Goal: Navigation & Orientation: Find specific page/section

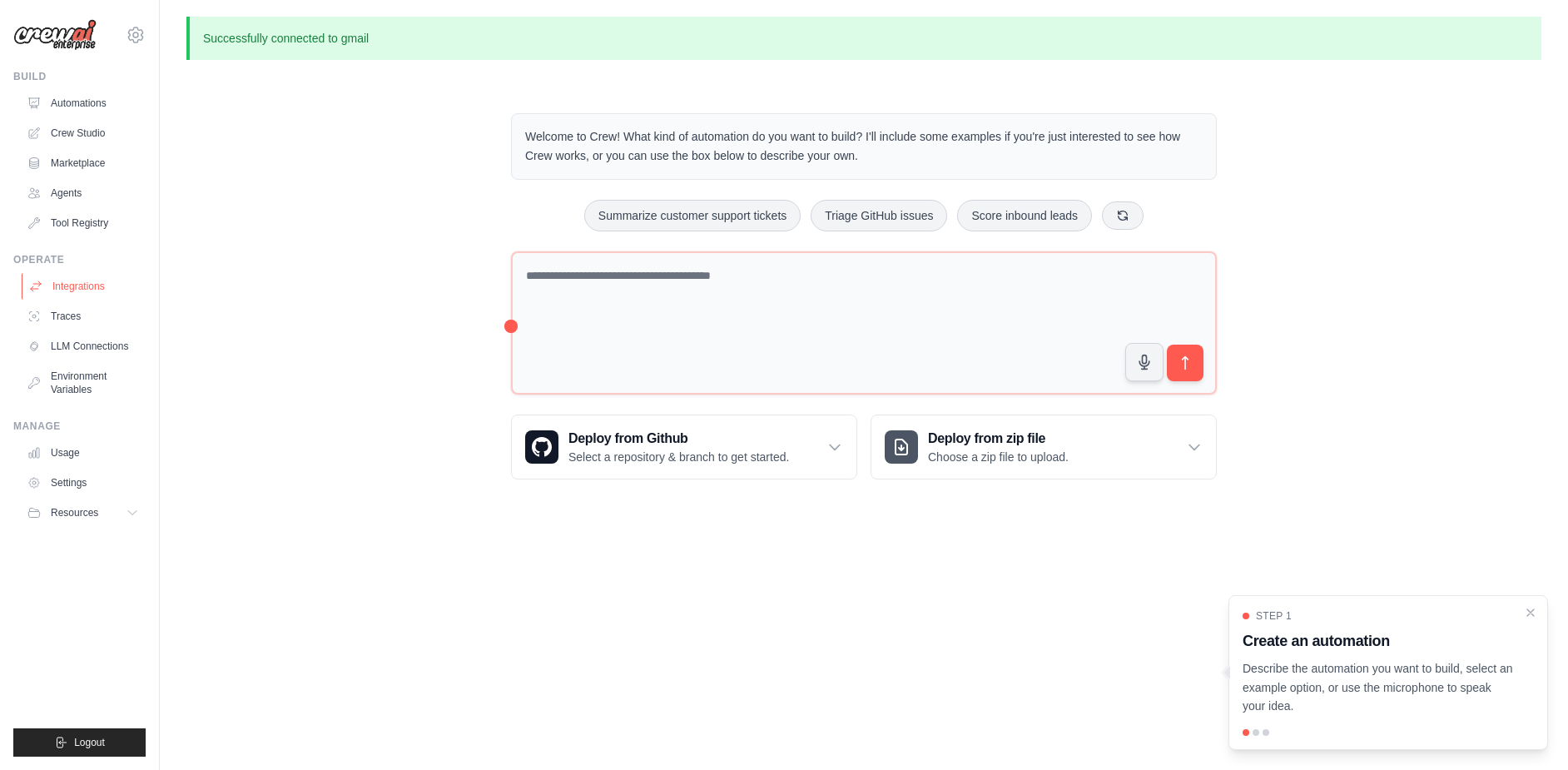
click at [76, 285] on link "Integrations" at bounding box center [84, 287] width 126 height 27
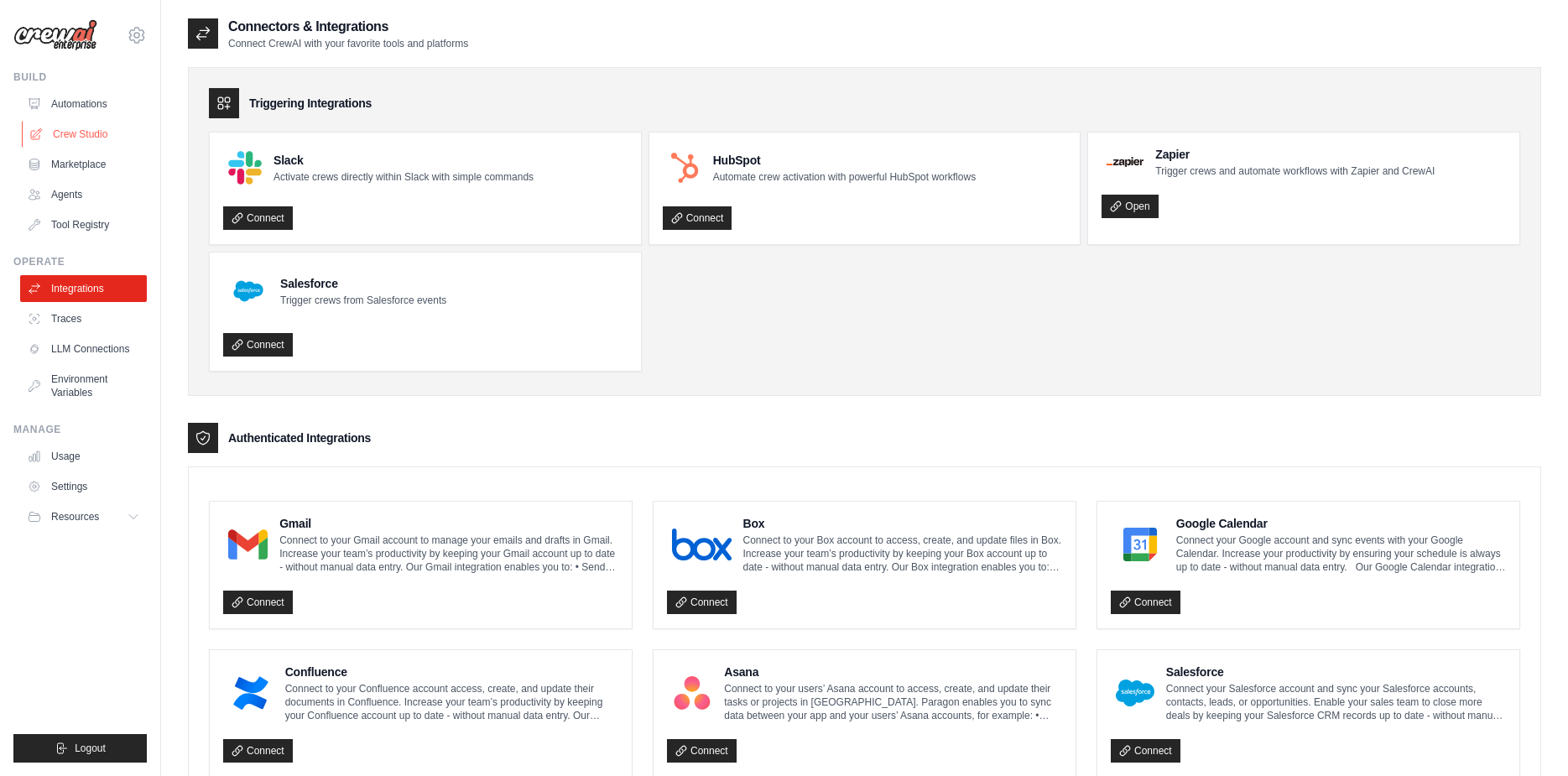
click at [74, 131] on link "Crew Studio" at bounding box center [85, 134] width 127 height 27
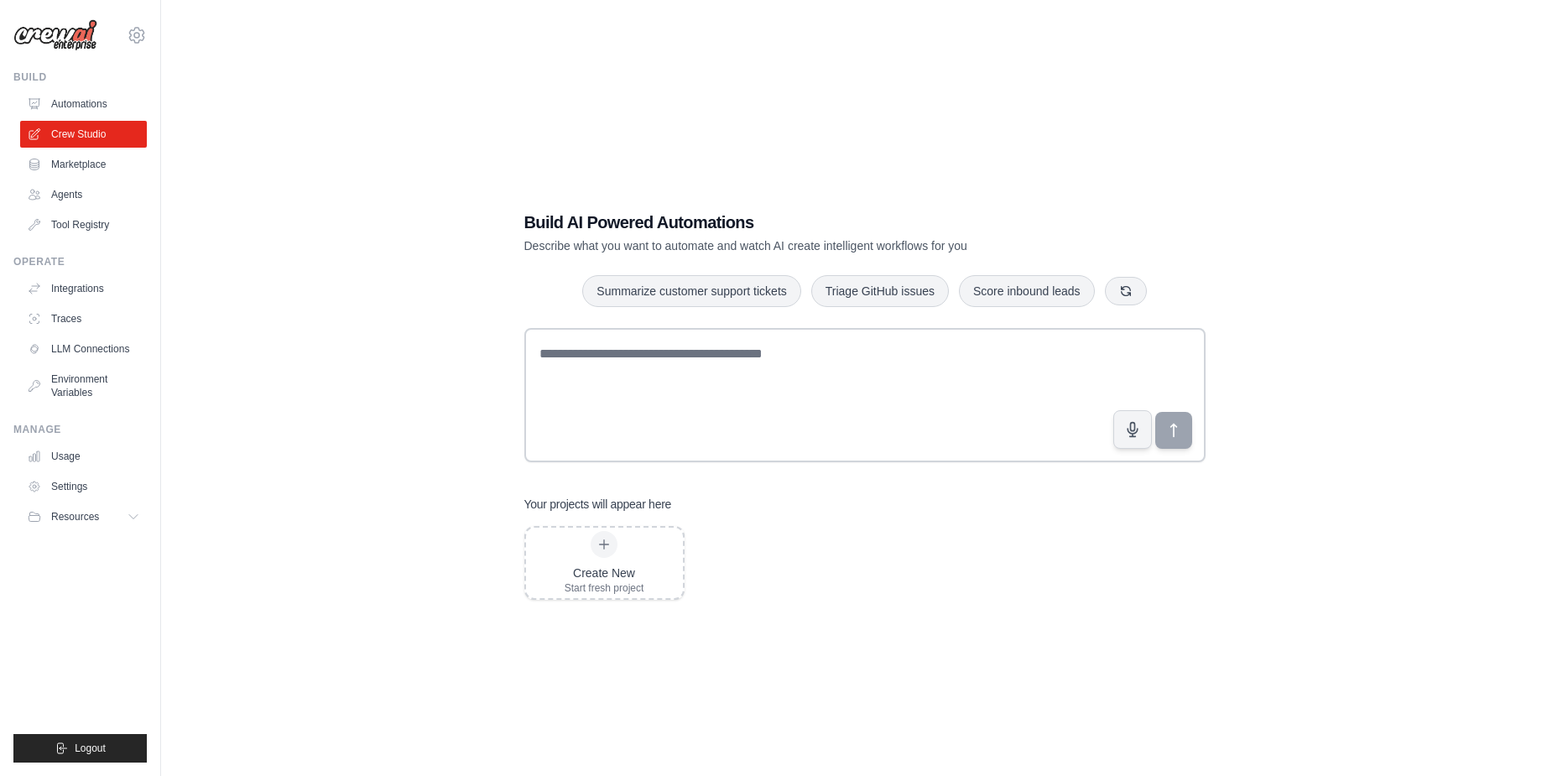
scroll to position [34, 0]
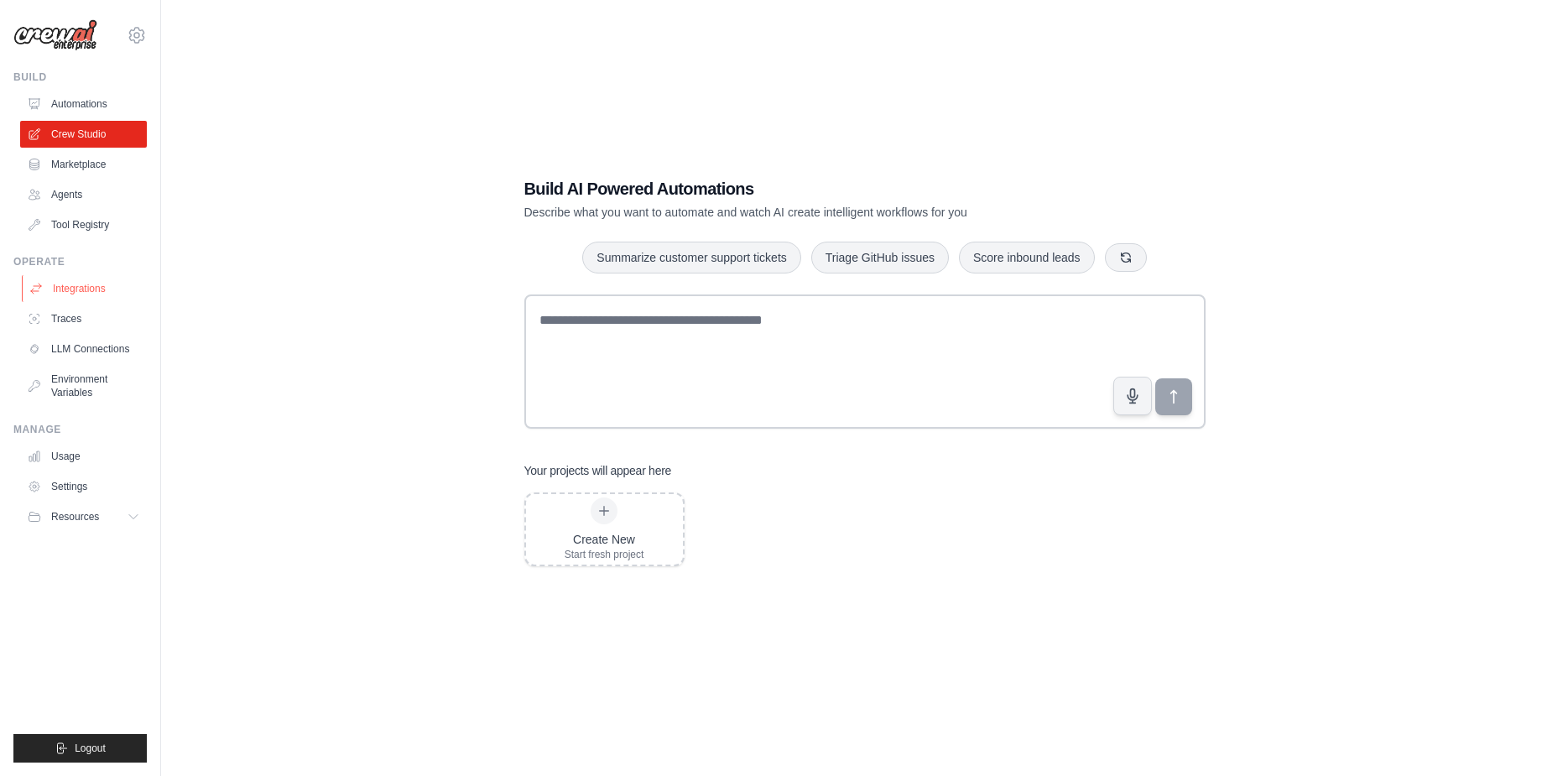
click at [66, 286] on link "Integrations" at bounding box center [85, 289] width 127 height 27
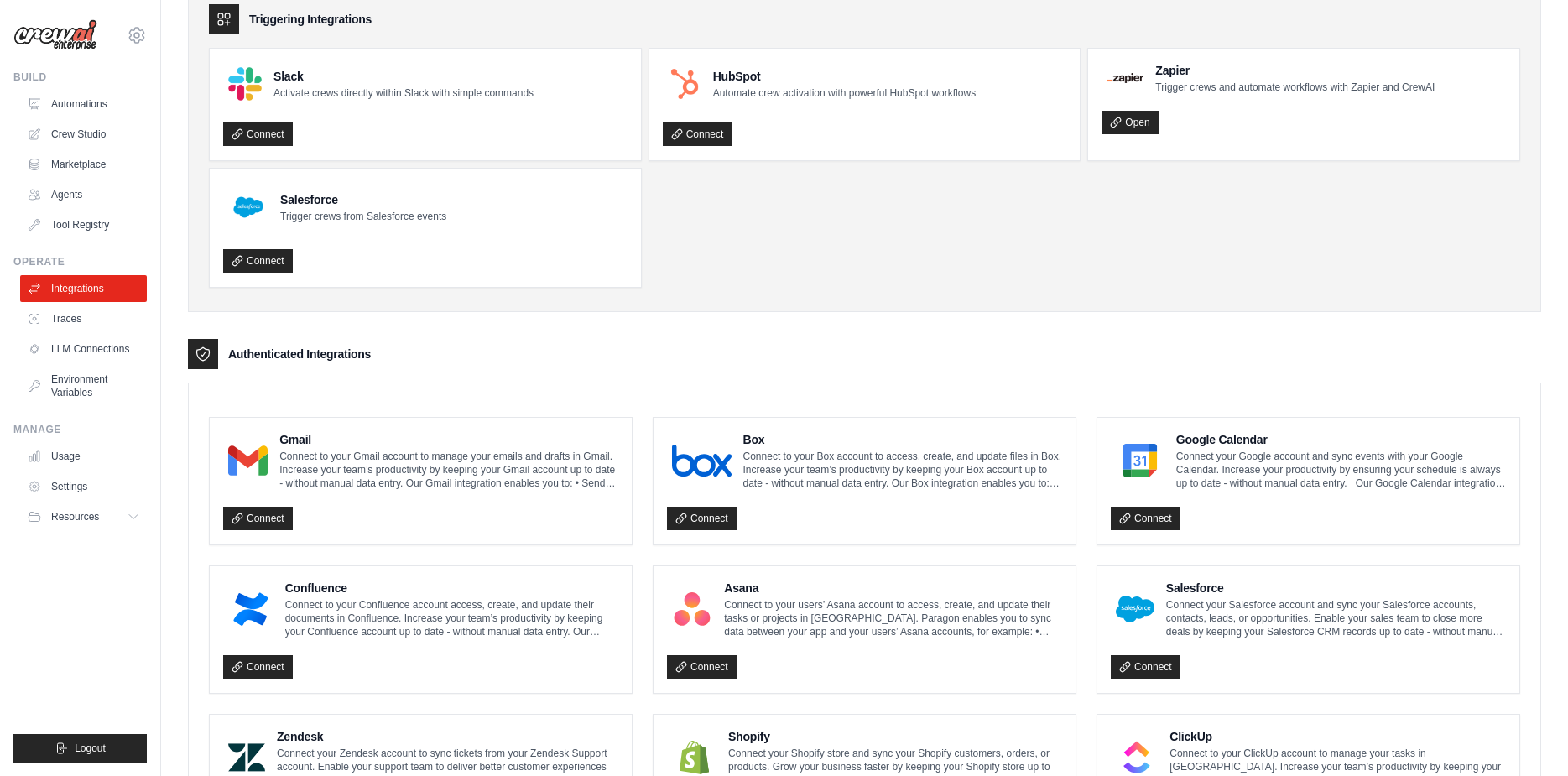
scroll to position [336, 0]
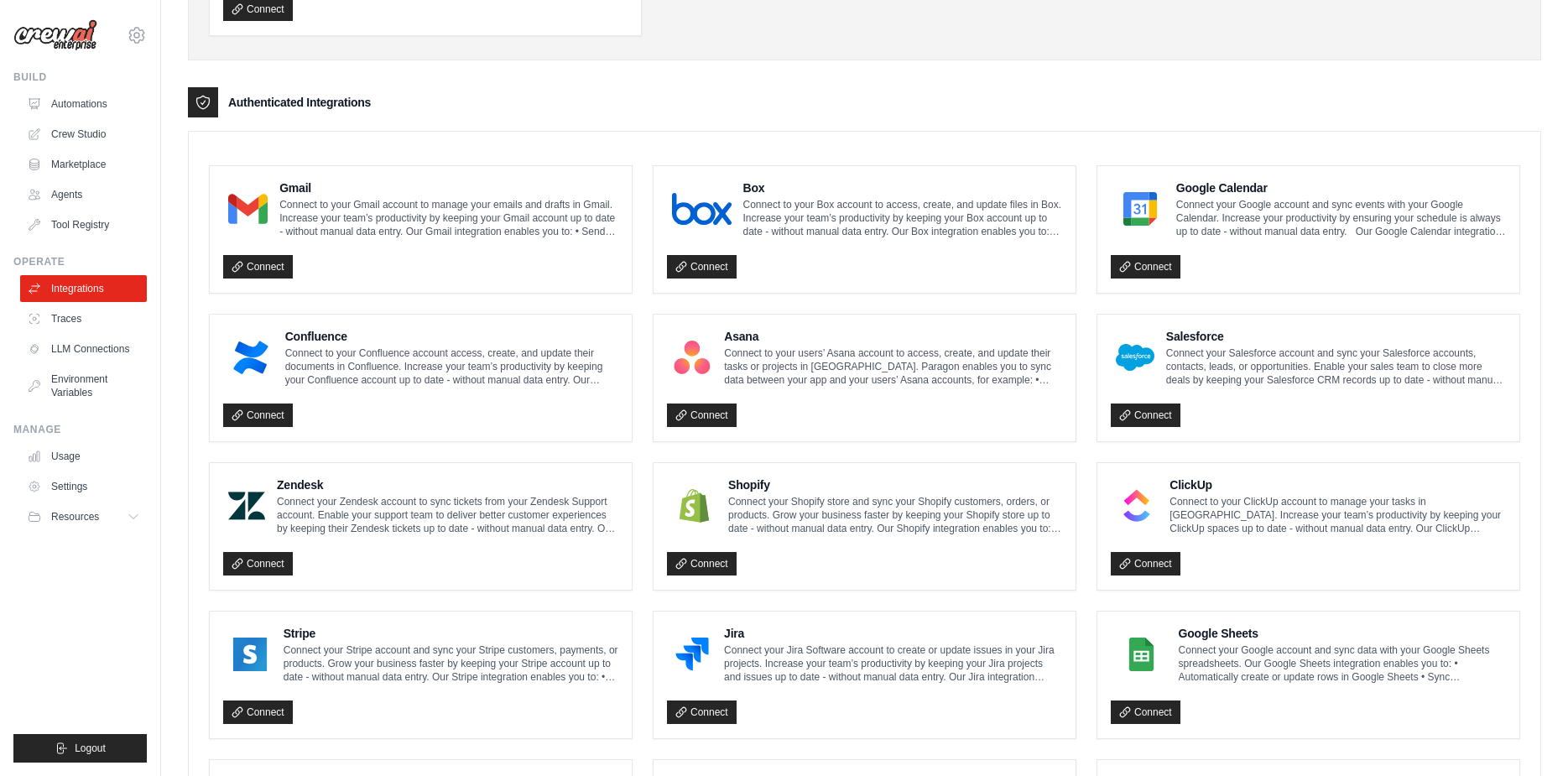
click at [380, 655] on p "Connect your Stripe account and sync your Stripe customers, payments, or produc…" at bounding box center [451, 663] width 335 height 40
click at [245, 659] on img at bounding box center [250, 654] width 44 height 34
click at [358, 654] on p "Connect your Stripe account and sync your Stripe customers, payments, or produc…" at bounding box center [451, 663] width 335 height 40
click at [91, 135] on link "Crew Studio" at bounding box center [85, 134] width 127 height 27
